Goal: Information Seeking & Learning: Compare options

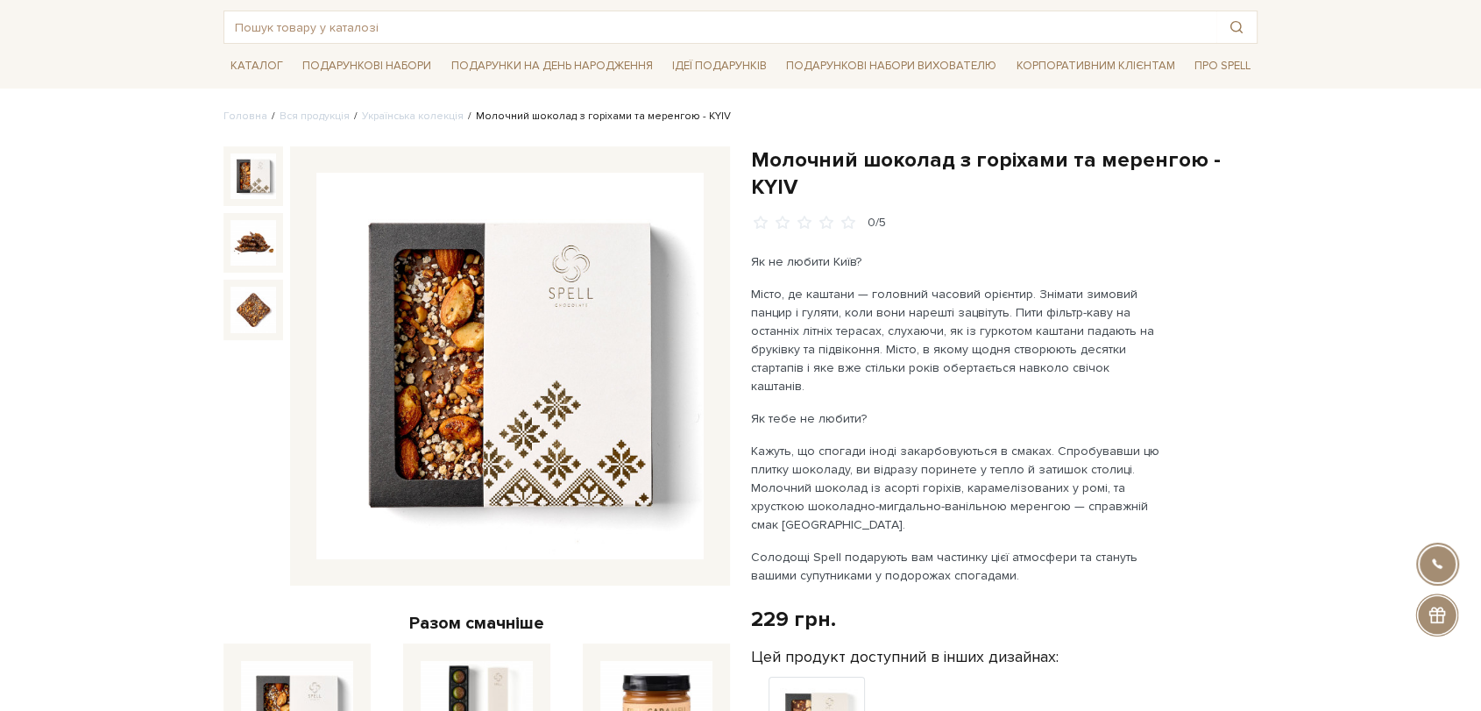
scroll to position [97, 0]
